Goal: Task Accomplishment & Management: Manage account settings

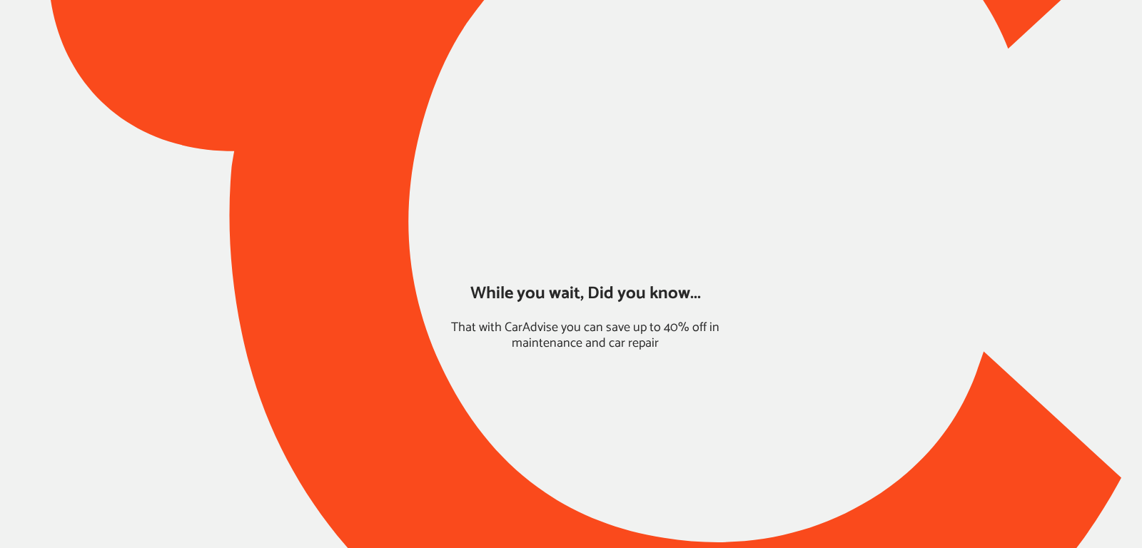
type input "*****"
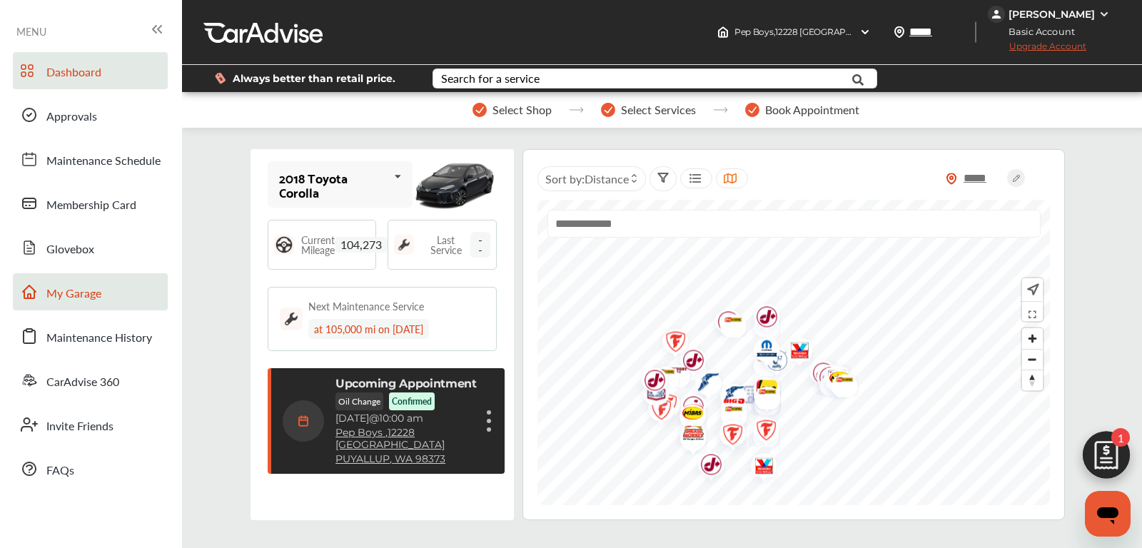
click at [101, 293] on span "My Garage" at bounding box center [73, 294] width 55 height 19
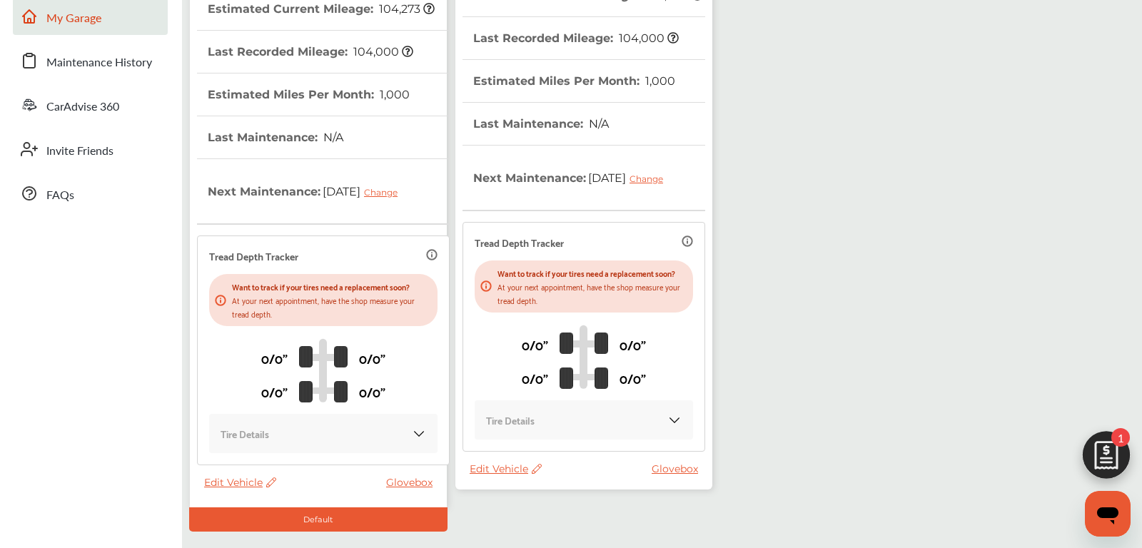
scroll to position [356, 0]
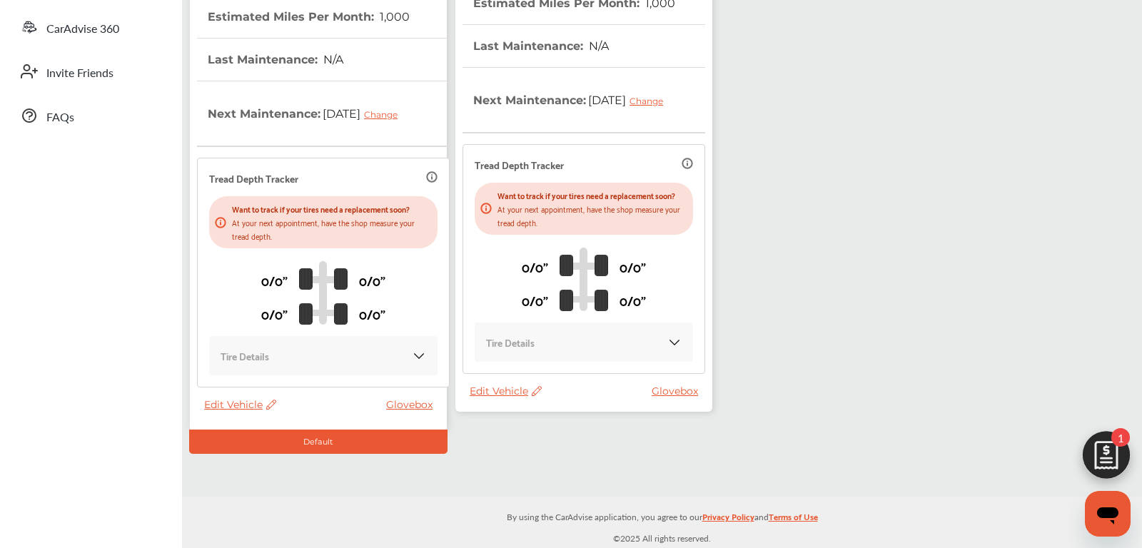
click at [501, 398] on span "Edit Vehicle" at bounding box center [506, 391] width 72 height 13
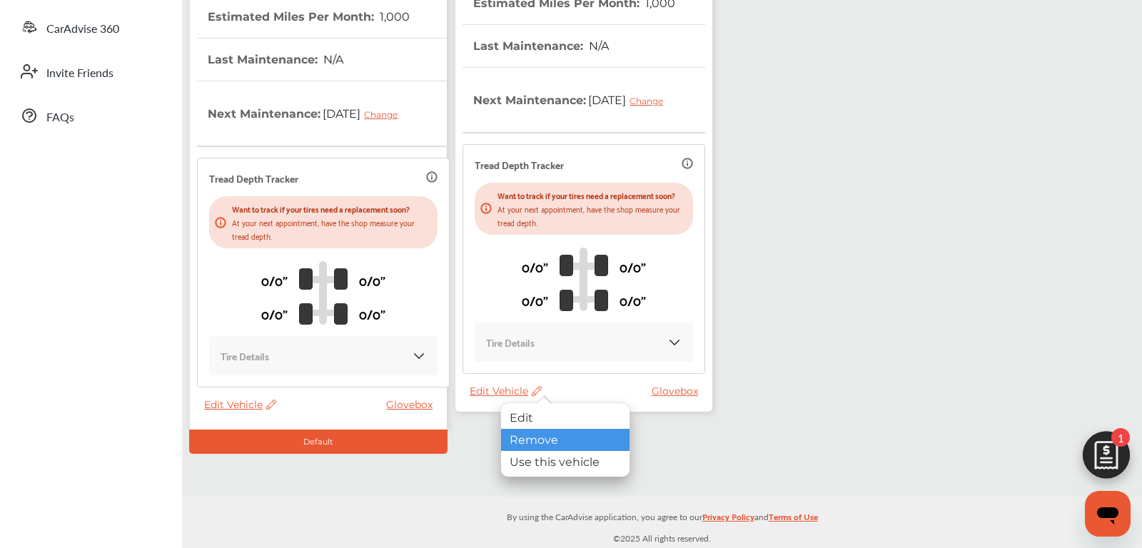
click at [520, 432] on div "Remove" at bounding box center [565, 440] width 129 height 22
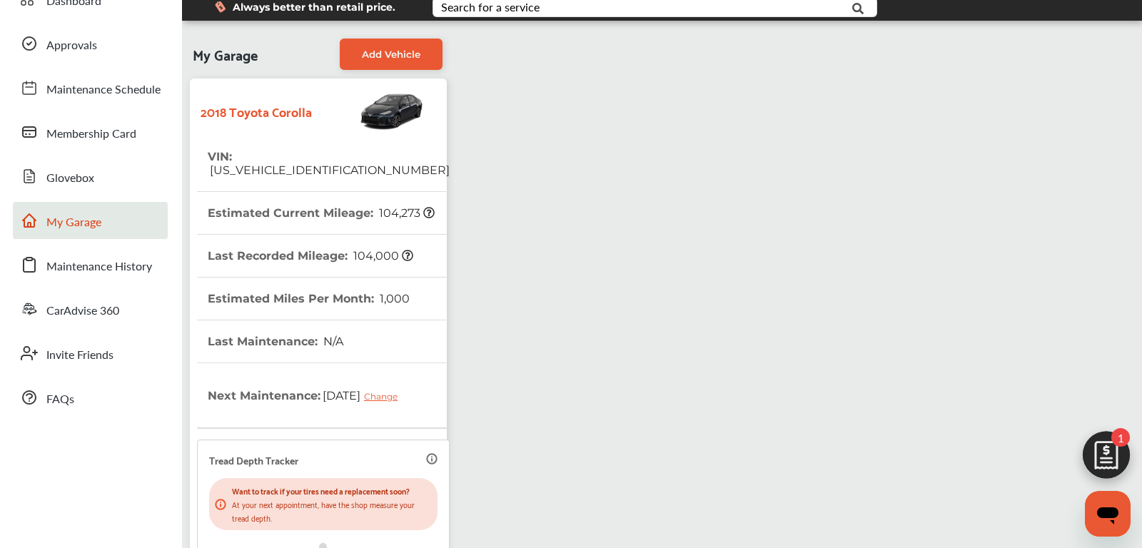
scroll to position [0, 0]
